Goal: Check status: Check status

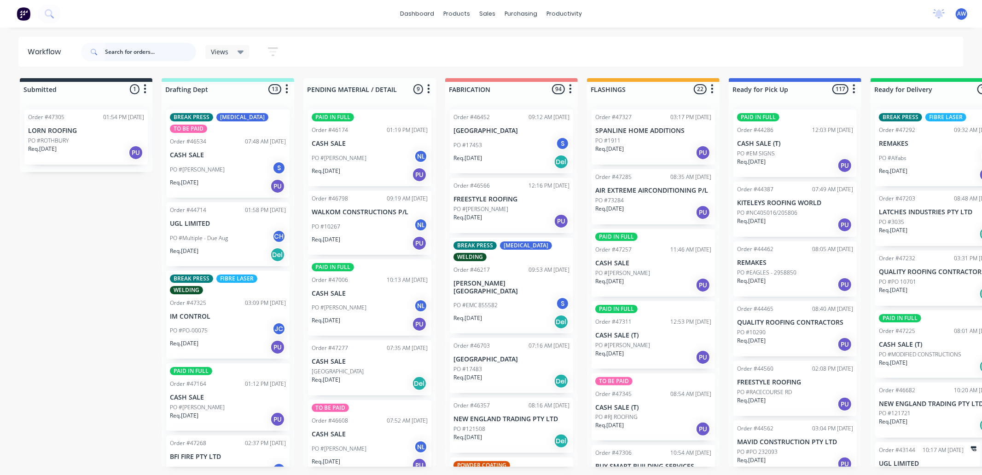
click at [127, 52] on input "text" at bounding box center [150, 52] width 91 height 18
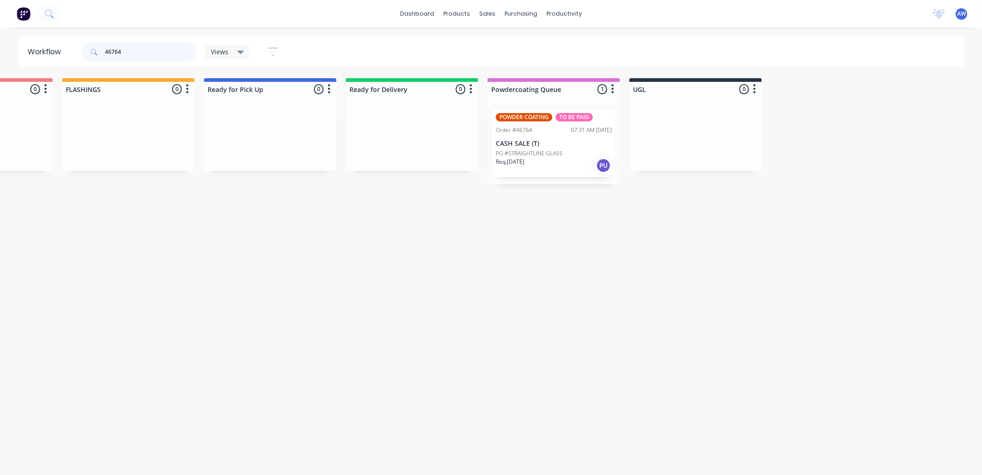
scroll to position [0, 526]
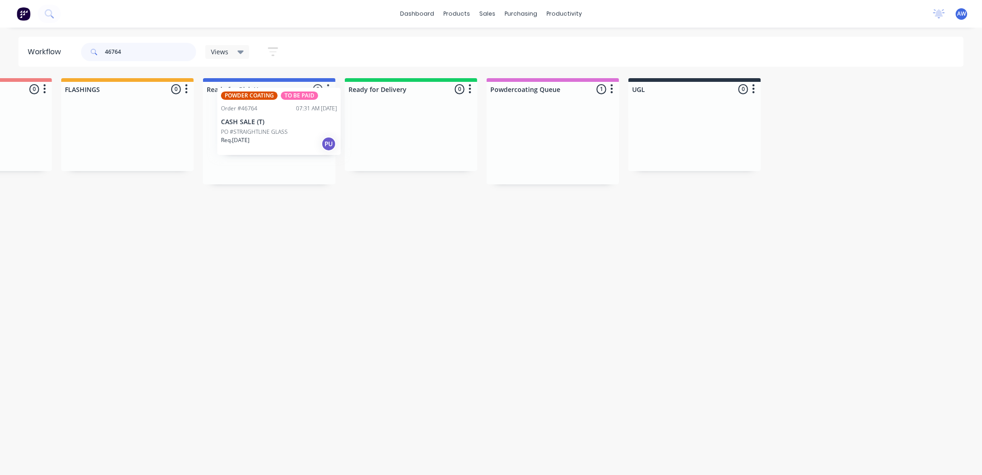
drag, startPoint x: 520, startPoint y: 162, endPoint x: 267, endPoint y: 145, distance: 253.2
click at [266, 123] on div "Submitted 0 Sort By Created date Required date Order number Customer name Most …" at bounding box center [234, 131] width 1535 height 106
type input "46764"
click at [272, 149] on div "POWDER COATING TO BE PAID Order #46764 07:31 AM [DATE] CASH SALE (T) PO #STRAIG…" at bounding box center [269, 144] width 123 height 68
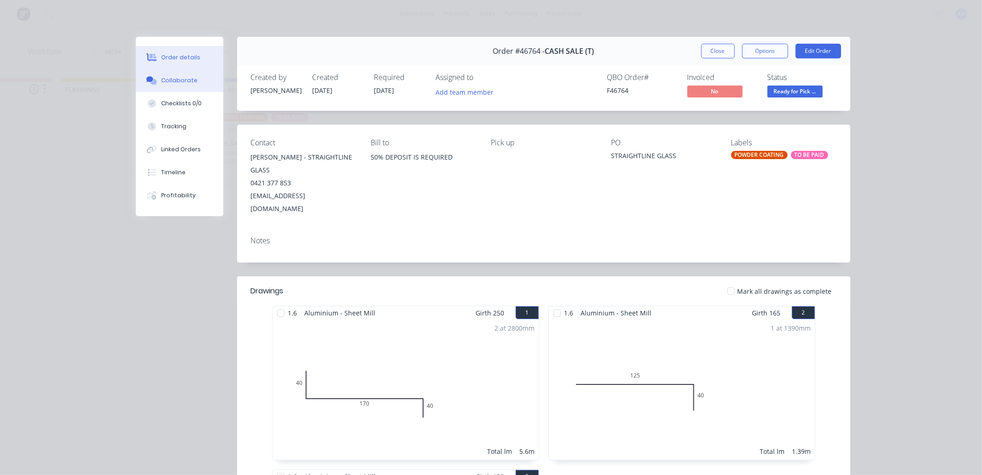
click at [176, 75] on button "Collaborate" at bounding box center [179, 80] width 87 height 23
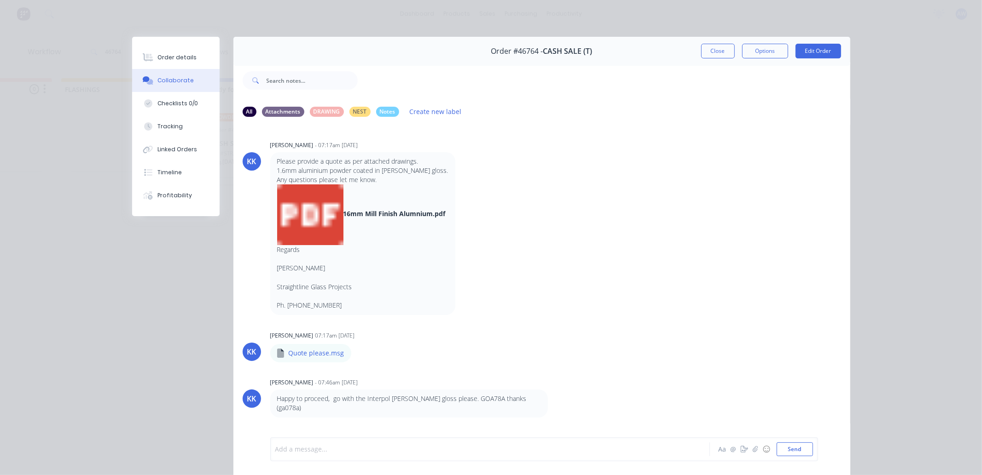
click at [315, 452] on div at bounding box center [477, 450] width 403 height 10
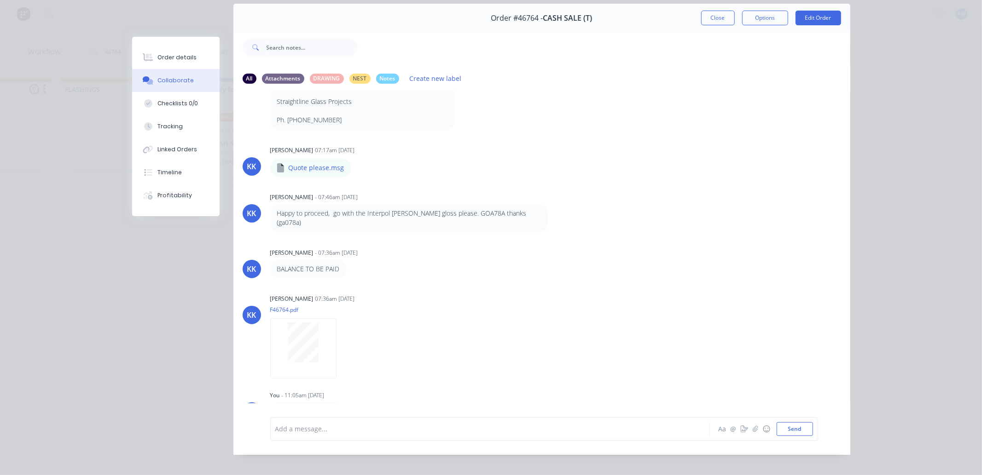
scroll to position [49, 0]
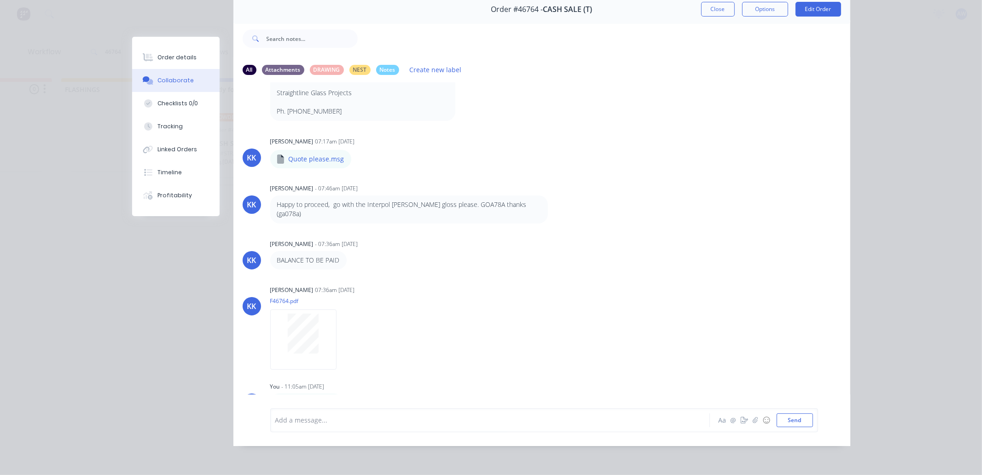
click at [716, 9] on div "Order #46764 - CASH SALE (T) Close Options Edit Order" at bounding box center [541, 9] width 617 height 29
click at [716, 2] on button "Close" at bounding box center [718, 9] width 34 height 15
